Goal: Task Accomplishment & Management: Use online tool/utility

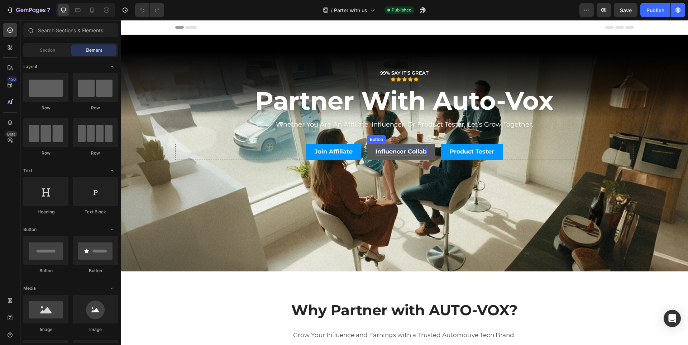
click at [394, 153] on p "Influencer Collab" at bounding box center [401, 152] width 51 height 8
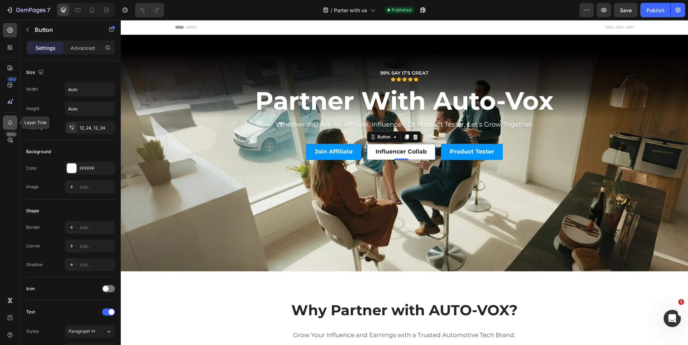
click at [12, 125] on icon at bounding box center [9, 122] width 7 height 7
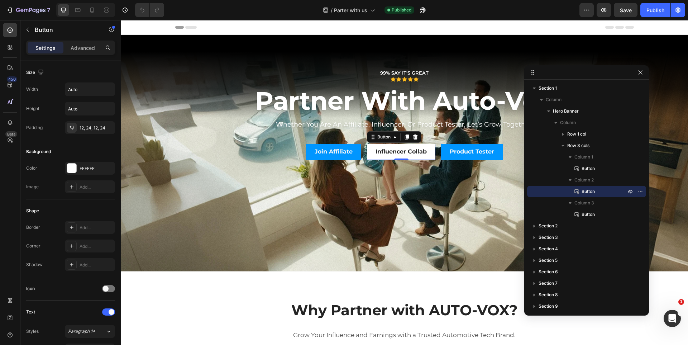
click at [587, 192] on span "Button" at bounding box center [588, 191] width 13 height 7
click at [641, 193] on icon "button" at bounding box center [640, 191] width 6 height 6
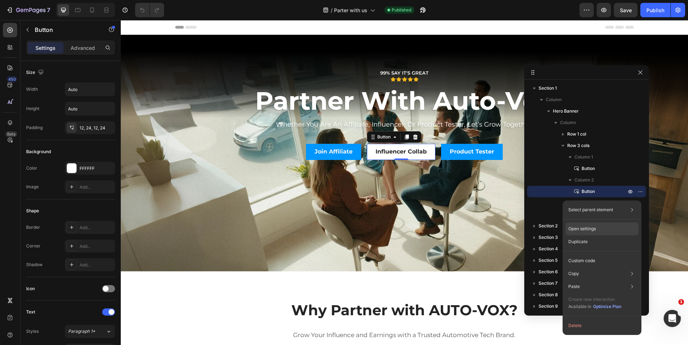
click at [595, 226] on p "Open settings" at bounding box center [582, 228] width 28 height 6
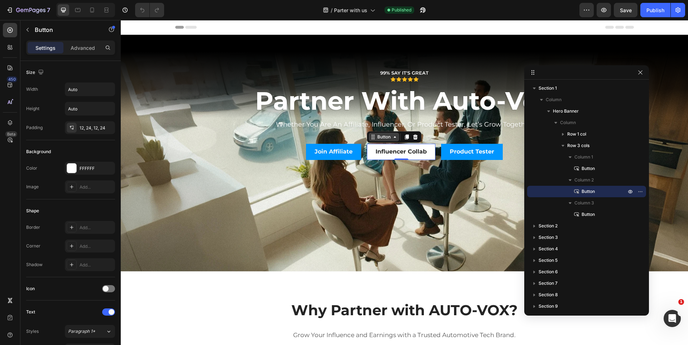
click at [392, 139] on icon at bounding box center [395, 137] width 6 height 6
click at [598, 190] on p "Button" at bounding box center [596, 191] width 46 height 7
click at [640, 190] on icon "button" at bounding box center [640, 191] width 6 height 6
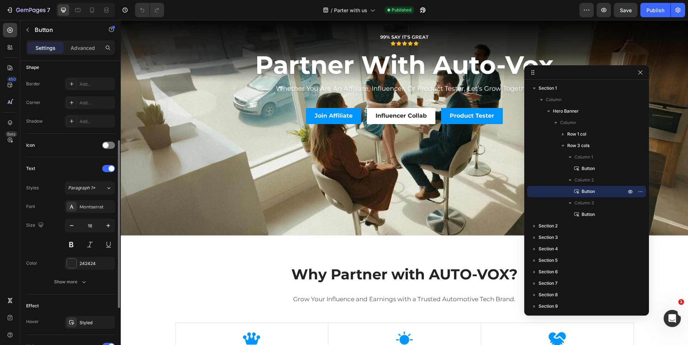
scroll to position [247, 0]
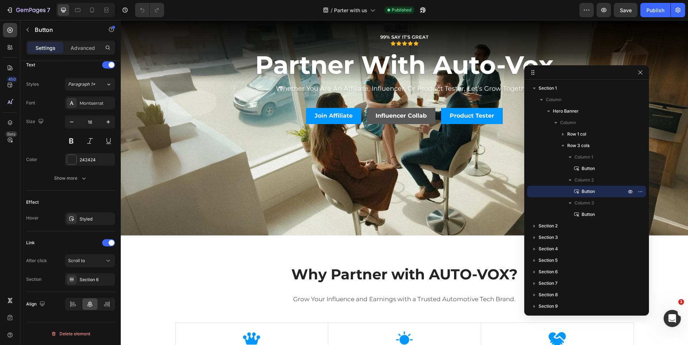
click at [427, 119] on link "Influencer Collab" at bounding box center [401, 116] width 68 height 16
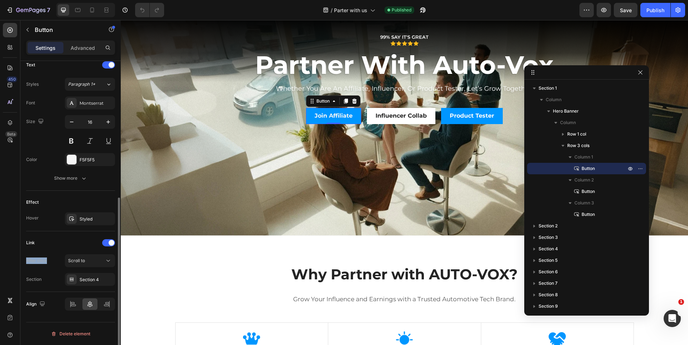
drag, startPoint x: 25, startPoint y: 258, endPoint x: 53, endPoint y: 267, distance: 29.2
click at [53, 267] on div "Size Width Auto Height Auto Padding 12, 24, 12, 24 Background Color 0096FF Imag…" at bounding box center [70, 89] width 100 height 551
click at [94, 261] on div "Scroll to" at bounding box center [86, 260] width 37 height 6
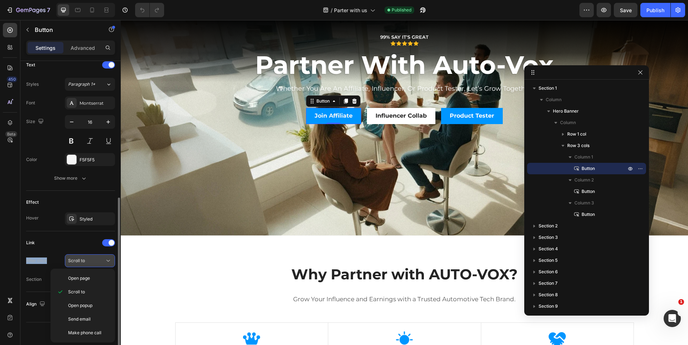
click at [94, 261] on div "Scroll to" at bounding box center [86, 260] width 37 height 6
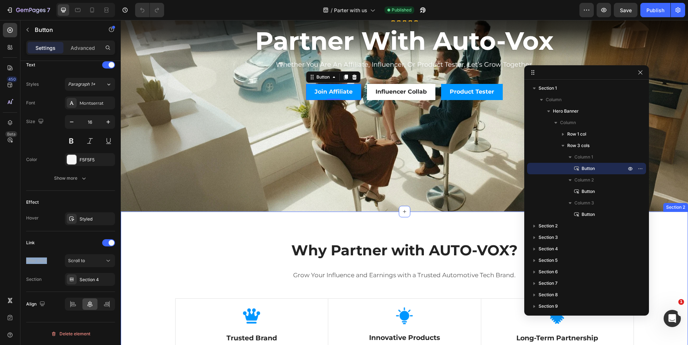
scroll to position [72, 0]
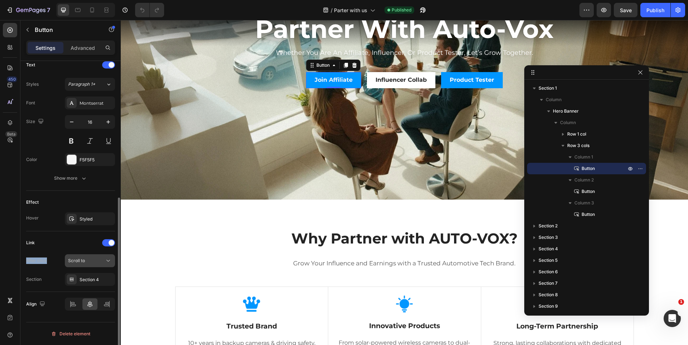
click at [81, 261] on span "Scroll to" at bounding box center [76, 260] width 17 height 5
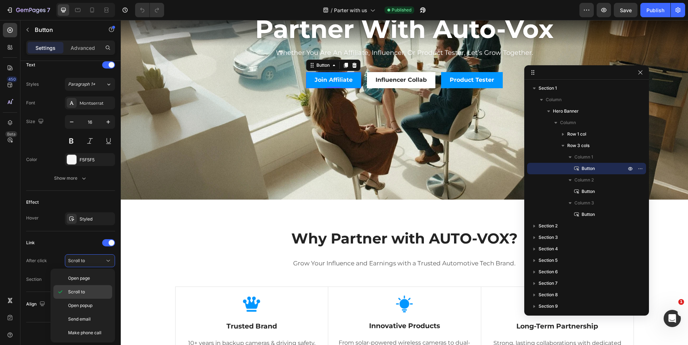
click at [83, 288] on div "Scroll to" at bounding box center [82, 292] width 59 height 14
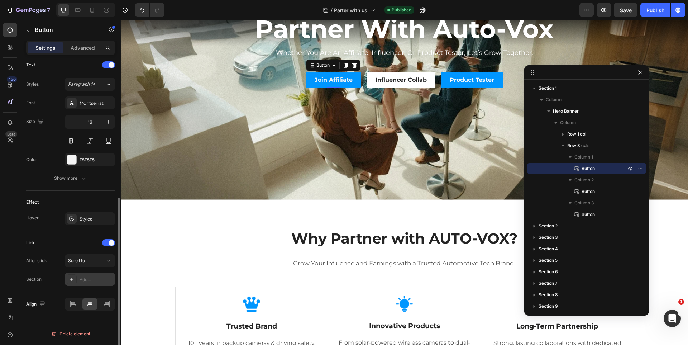
click at [75, 282] on div at bounding box center [72, 279] width 10 height 10
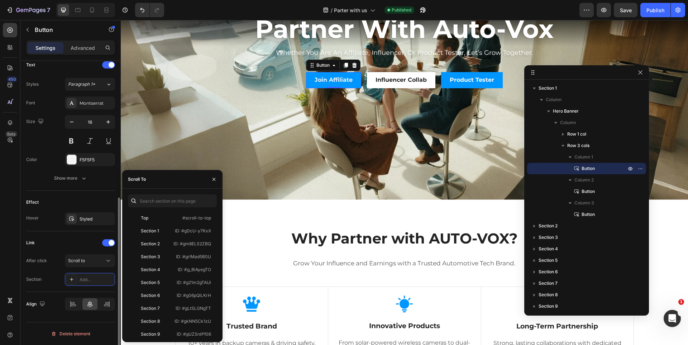
click at [101, 190] on div "Text Styles Paragraph 1* Font Montserrat Size 16 Color F5F5F5 Show more" at bounding box center [70, 121] width 89 height 137
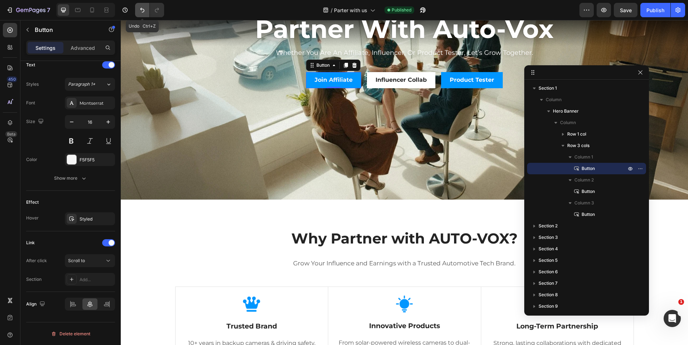
click at [138, 10] on button "Undo/Redo" at bounding box center [142, 10] width 14 height 14
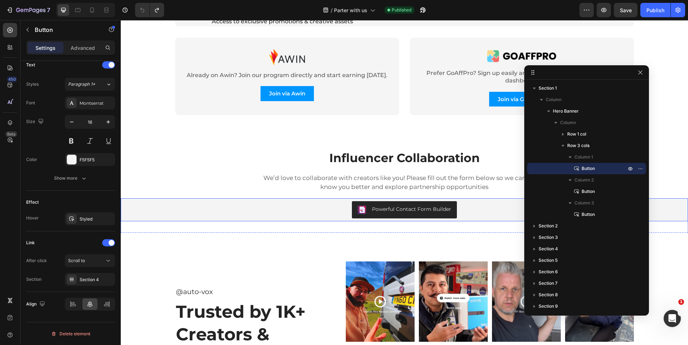
scroll to position [752, 0]
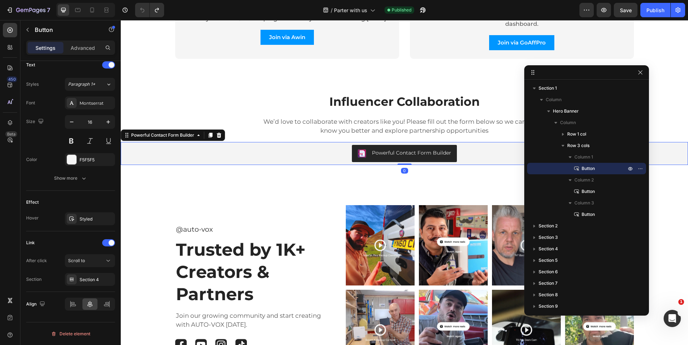
click at [431, 156] on div "Powerful Contact Form Builder" at bounding box center [411, 153] width 79 height 8
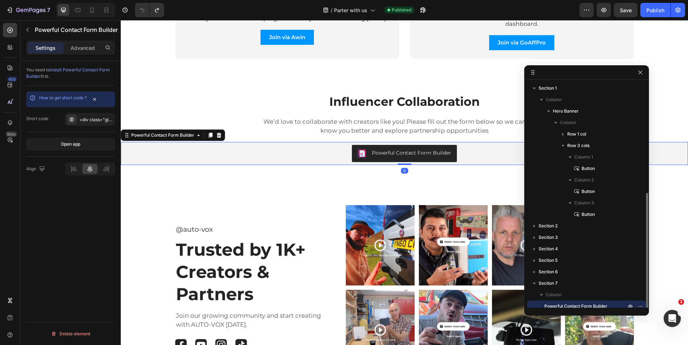
scroll to position [0, 0]
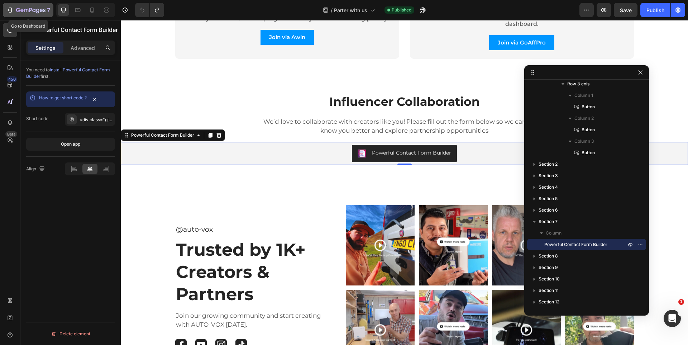
click at [13, 8] on div "7" at bounding box center [28, 10] width 44 height 9
